Goal: Find specific page/section

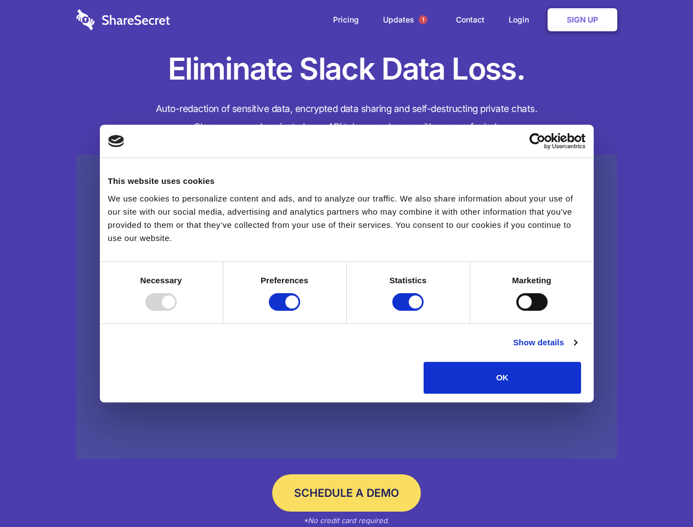
click at [177, 310] on div at bounding box center [160, 302] width 31 height 18
click at [300, 310] on input "Preferences" at bounding box center [284, 302] width 31 height 18
checkbox input "false"
click at [409, 310] on input "Statistics" at bounding box center [407, 302] width 31 height 18
checkbox input "false"
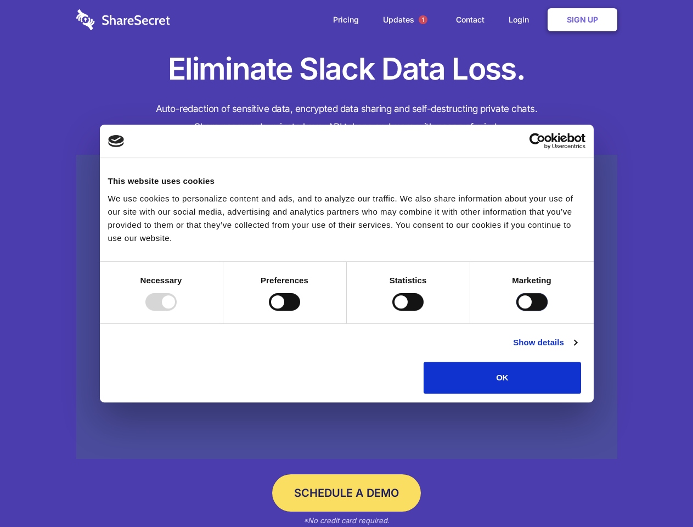
click at [516, 310] on input "Marketing" at bounding box center [531, 302] width 31 height 18
checkbox input "true"
click at [577, 349] on link "Show details" at bounding box center [545, 342] width 64 height 13
click at [0, 0] on li "Necessary 7 Necessary cookies help make a website usable by enabling basic func…" at bounding box center [0, 0] width 0 height 0
click at [422, 20] on span "1" at bounding box center [423, 19] width 9 height 9
